Goal: Information Seeking & Learning: Learn about a topic

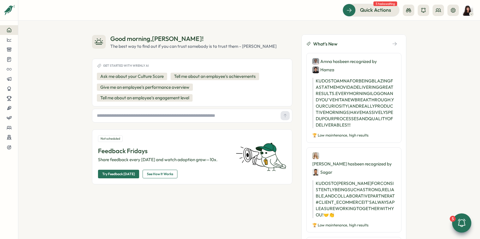
click at [458, 222] on icon at bounding box center [462, 223] width 10 height 10
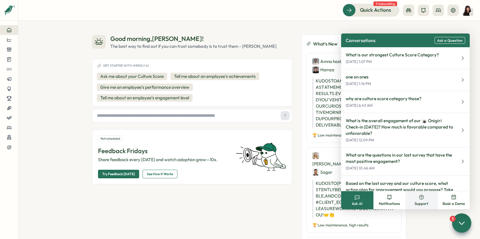
click at [422, 198] on icon at bounding box center [422, 197] width 6 height 6
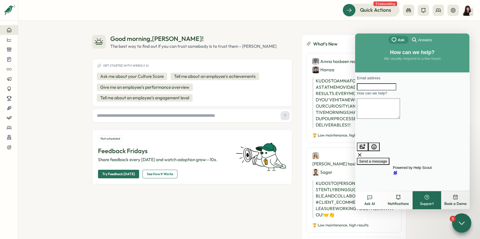
click at [422, 40] on span "Answers" at bounding box center [425, 40] width 14 height 6
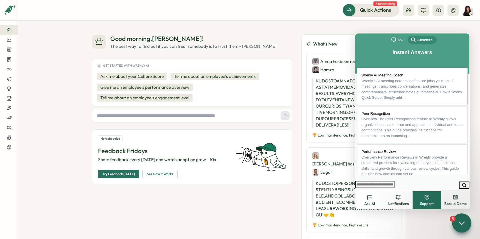
click at [398, 73] on span "Wrenly AI Meeting Coach" at bounding box center [383, 75] width 42 height 4
click at [391, 208] on h1 "Wrenly AI Meeting Coach" at bounding box center [413, 220] width 114 height 25
click at [366, 190] on button "Close" at bounding box center [361, 193] width 10 height 7
click at [465, 218] on div at bounding box center [461, 222] width 19 height 19
